Goal: Transaction & Acquisition: Purchase product/service

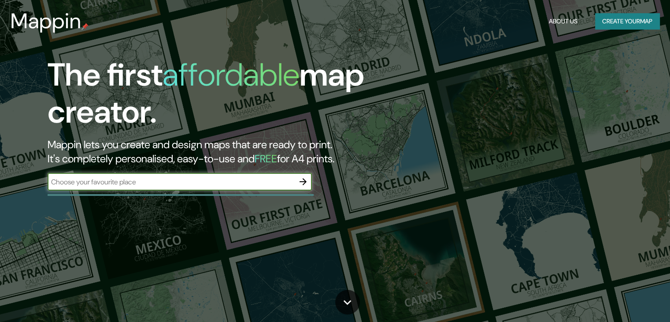
drag, startPoint x: 109, startPoint y: 181, endPoint x: 305, endPoint y: 184, distance: 196.1
click at [109, 181] on input "text" at bounding box center [171, 182] width 247 height 10
click at [305, 184] on icon "button" at bounding box center [303, 181] width 11 height 11
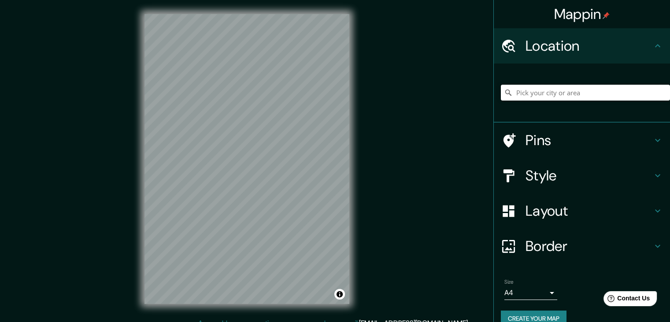
click at [531, 92] on input "Pick your city or area" at bounding box center [585, 93] width 169 height 16
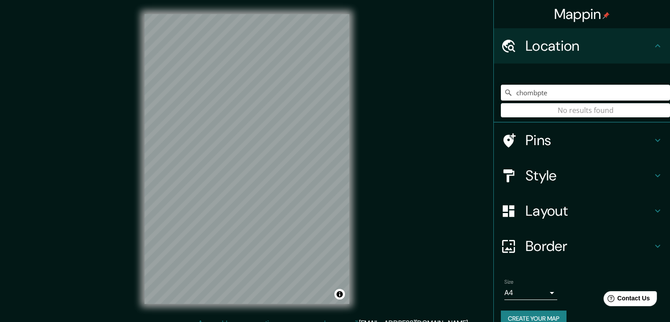
click at [521, 94] on input "chombpte" at bounding box center [585, 93] width 169 height 16
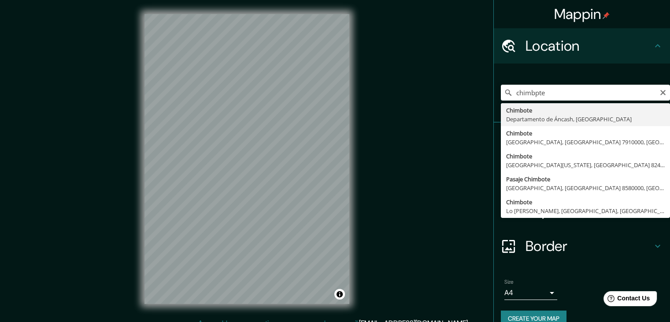
type input "Chimbote, [GEOGRAPHIC_DATA], [GEOGRAPHIC_DATA]"
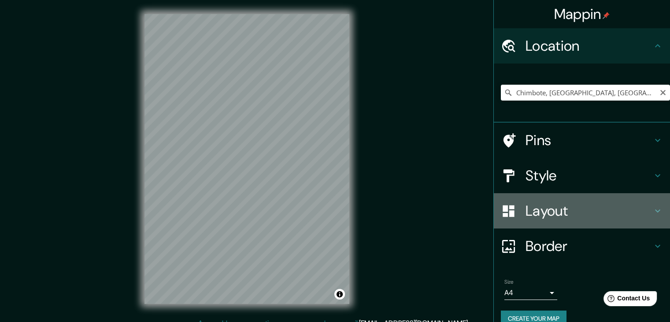
click at [539, 217] on h4 "Layout" at bounding box center [589, 211] width 127 height 18
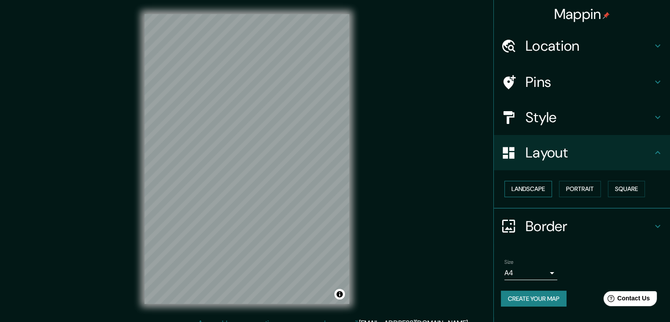
click at [546, 187] on button "Landscape" at bounding box center [529, 189] width 48 height 16
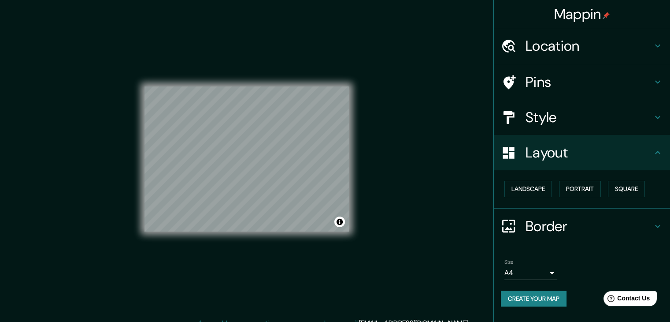
click at [376, 184] on div "Mappin Location [GEOGRAPHIC_DATA], [GEOGRAPHIC_DATA], [GEOGRAPHIC_DATA] [GEOGRA…" at bounding box center [335, 166] width 670 height 332
click at [553, 111] on h4 "Style" at bounding box center [589, 117] width 127 height 18
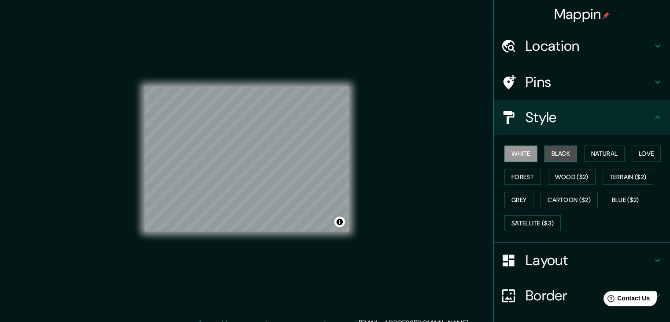
click at [548, 150] on button "Black" at bounding box center [561, 153] width 33 height 16
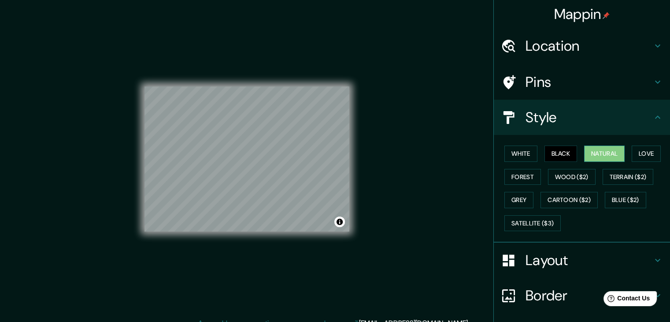
click at [602, 153] on button "Natural" at bounding box center [604, 153] width 41 height 16
click at [640, 153] on button "Love" at bounding box center [646, 153] width 29 height 16
click at [620, 155] on button "Natural" at bounding box center [604, 153] width 41 height 16
click at [506, 184] on button "Forest" at bounding box center [523, 177] width 37 height 16
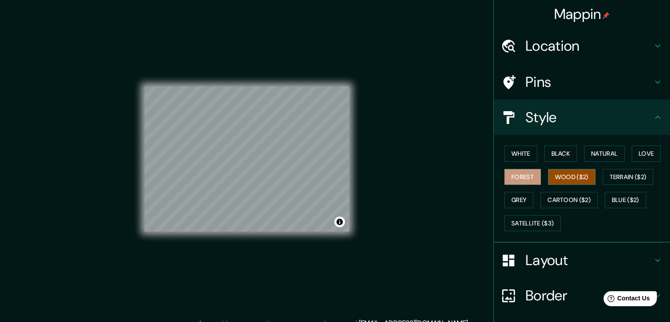
click at [561, 176] on button "Wood ($2)" at bounding box center [572, 177] width 48 height 16
click at [603, 175] on button "Terrain ($2)" at bounding box center [628, 177] width 51 height 16
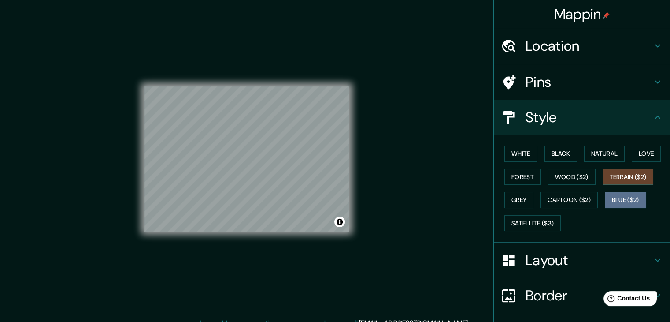
click at [605, 197] on button "Blue ($2)" at bounding box center [625, 200] width 41 height 16
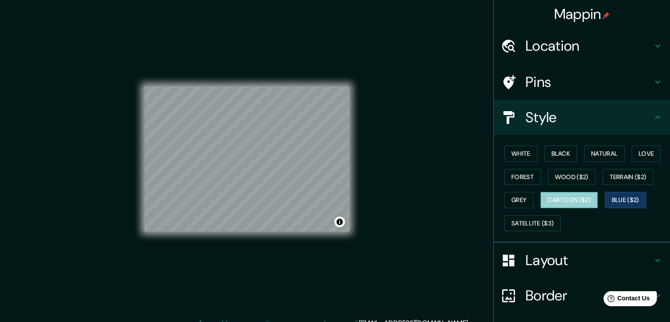
click at [576, 197] on button "Cartoon ($2)" at bounding box center [569, 200] width 57 height 16
click at [519, 198] on button "Grey" at bounding box center [519, 200] width 29 height 16
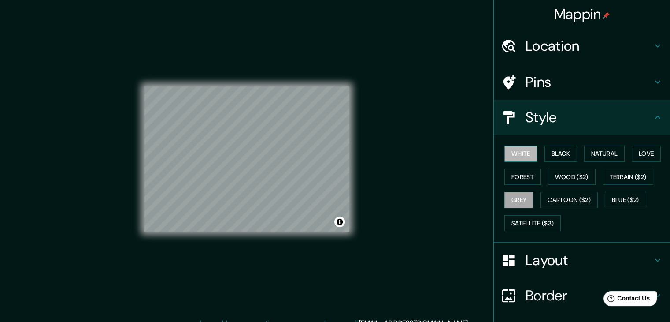
click at [529, 151] on button "White" at bounding box center [521, 153] width 33 height 16
